Goal: Find contact information: Find contact information

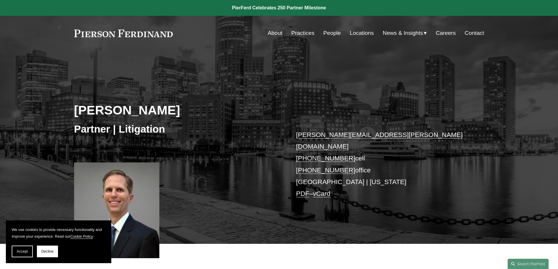
click at [322, 190] on link "vCard" at bounding box center [322, 193] width 18 height 7
click at [352, 33] on link "Locations" at bounding box center [362, 33] width 24 height 11
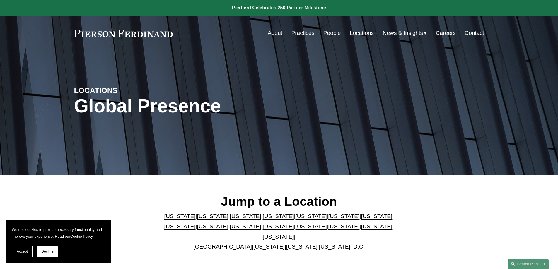
click at [196, 224] on link "[US_STATE]" at bounding box center [179, 227] width 31 height 6
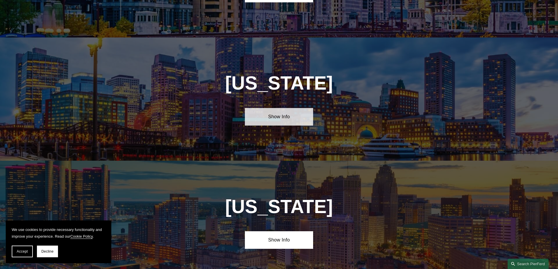
click at [263, 108] on link "Show Info" at bounding box center [279, 117] width 68 height 18
